Goal: Task Accomplishment & Management: Manage account settings

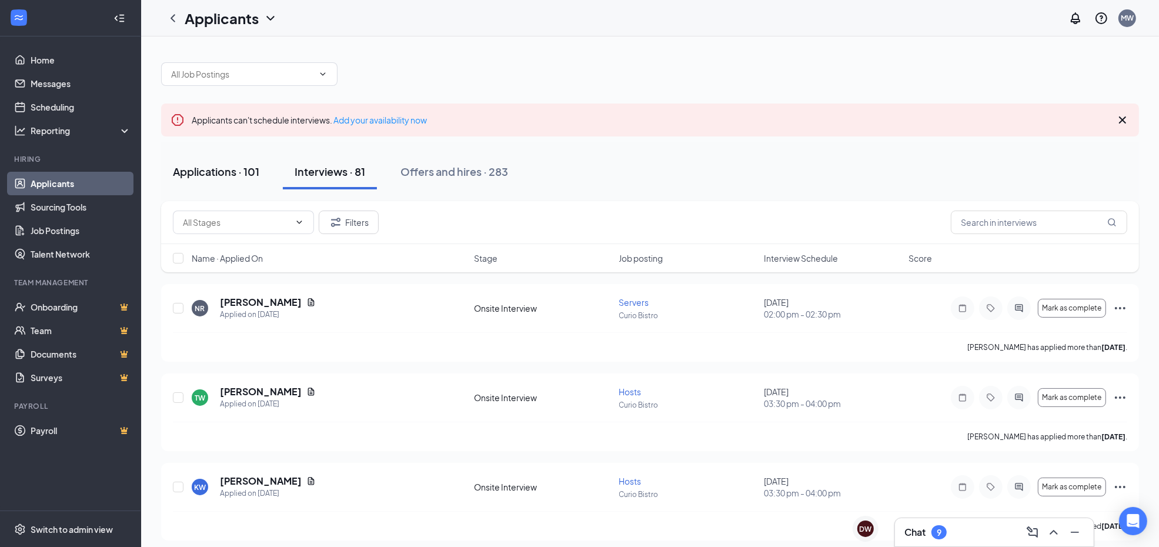
click at [206, 169] on div "Applications · 101" at bounding box center [216, 171] width 86 height 15
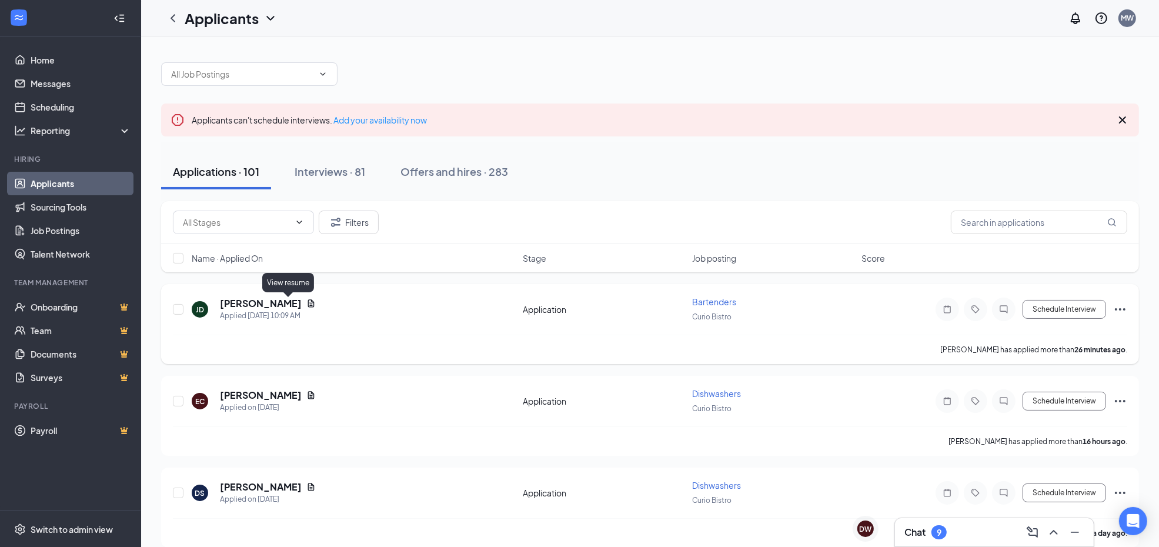
click at [308, 303] on icon "Document" at bounding box center [311, 303] width 6 height 8
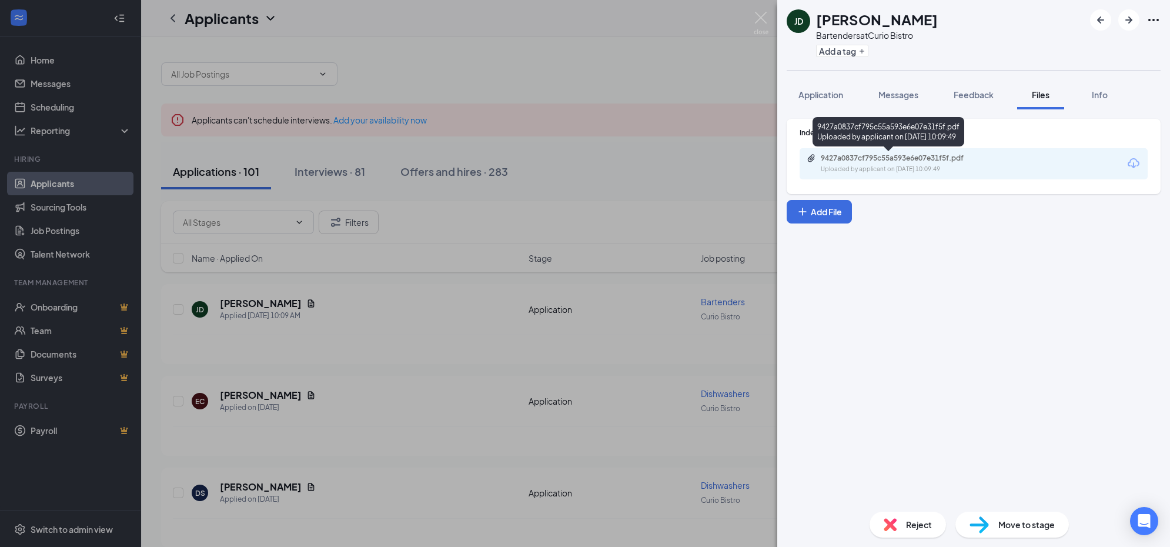
click at [898, 165] on div "Uploaded by applicant on [DATE] 10:09:49" at bounding box center [909, 169] width 176 height 9
drag, startPoint x: 613, startPoint y: 234, endPoint x: 624, endPoint y: 236, distance: 10.7
click at [613, 234] on div "[PERSON_NAME] Bartenders at Curio Bistro Add a tag Application Messages Feedbac…" at bounding box center [585, 273] width 1170 height 547
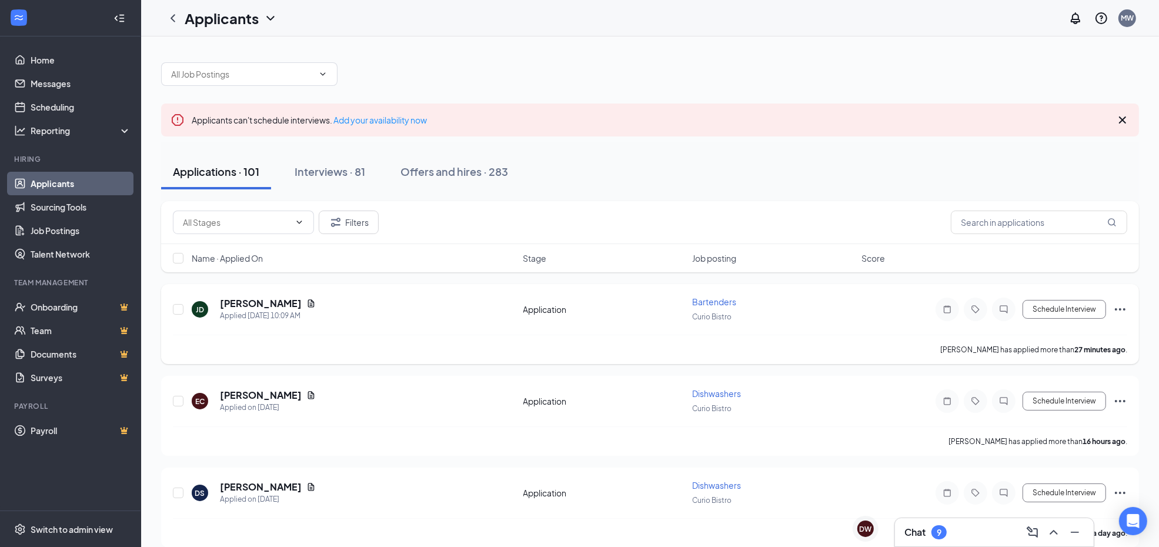
click at [1125, 312] on icon "Ellipses" at bounding box center [1120, 309] width 14 height 14
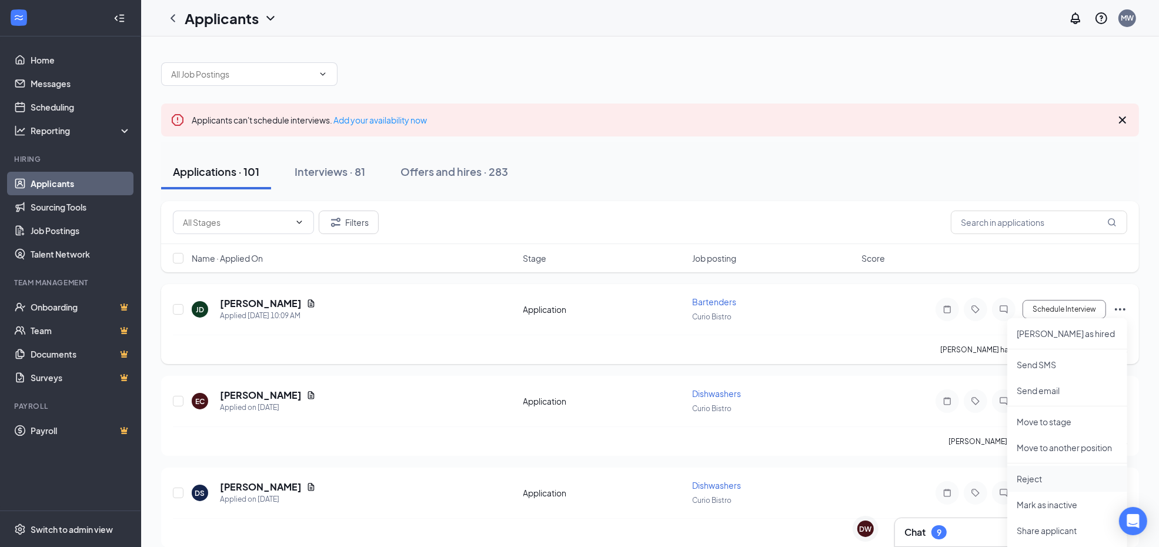
click at [1048, 473] on p "Reject" at bounding box center [1067, 479] width 101 height 12
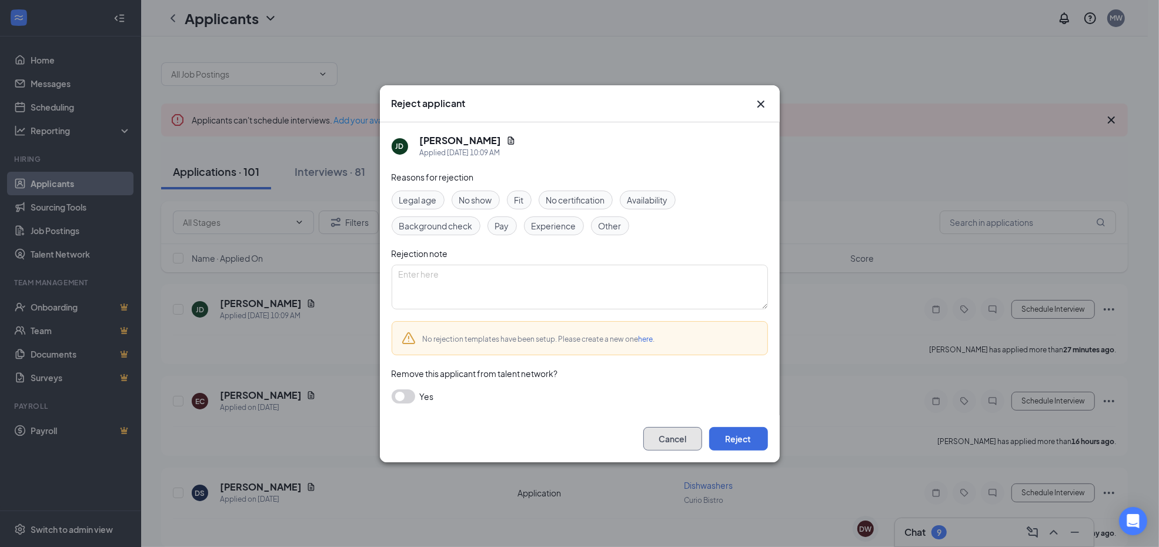
click at [672, 433] on button "Cancel" at bounding box center [672, 439] width 59 height 24
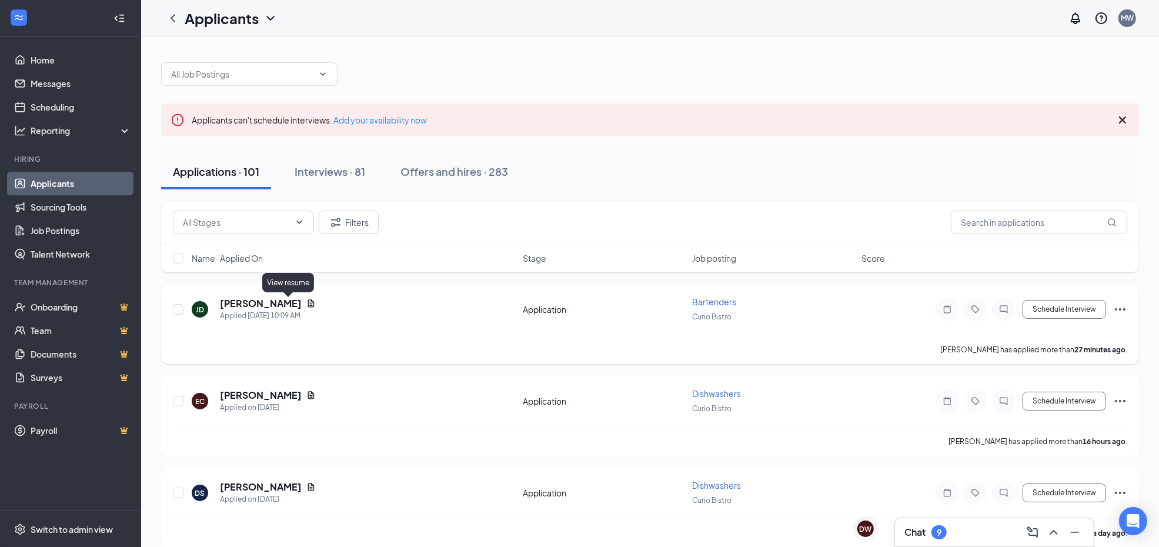
click at [308, 306] on icon "Document" at bounding box center [311, 303] width 6 height 8
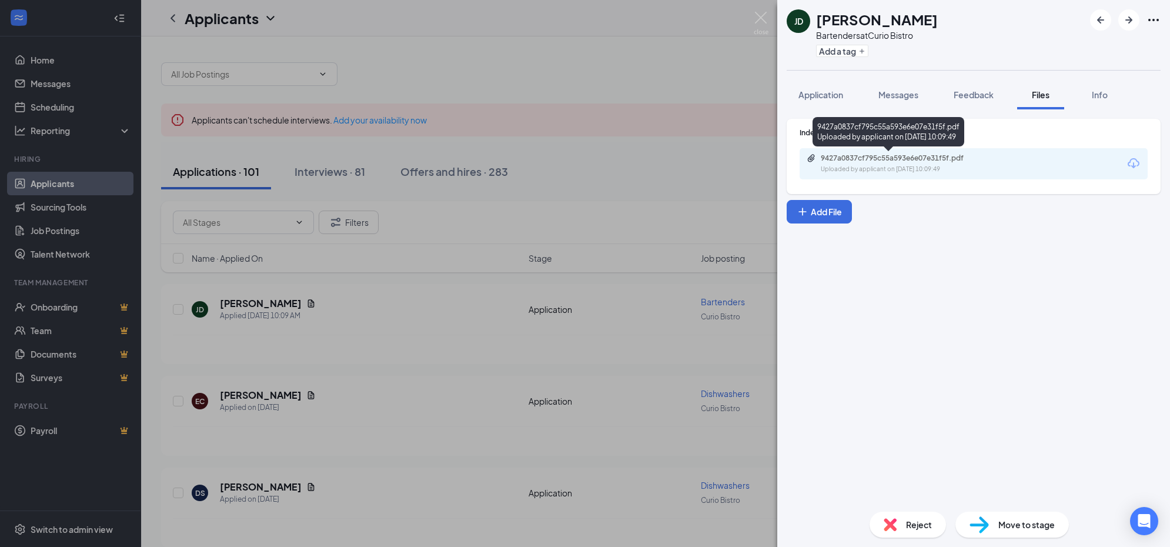
click at [887, 160] on div "9427a0837cf795c55a593e6e07e31f5f.pdf" at bounding box center [903, 157] width 165 height 9
